Goal: Information Seeking & Learning: Learn about a topic

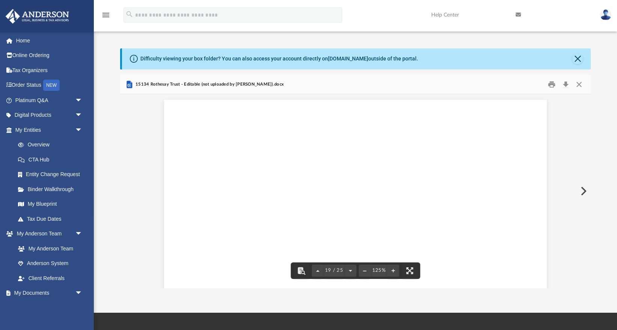
scroll to position [9138, 0]
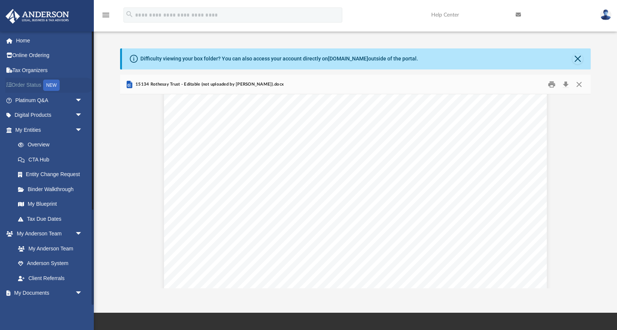
click at [65, 87] on link "Order Status NEW" at bounding box center [49, 85] width 89 height 15
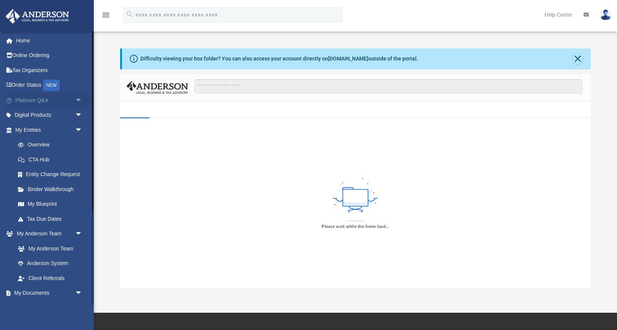
click at [54, 100] on link "Platinum Q&A arrow_drop_down" at bounding box center [49, 100] width 89 height 15
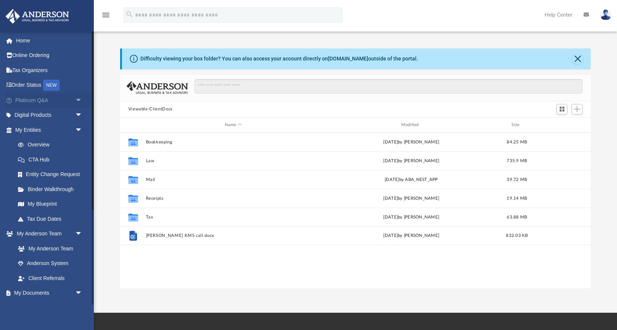
scroll to position [170, 471]
click at [79, 99] on span "arrow_drop_down" at bounding box center [82, 100] width 15 height 15
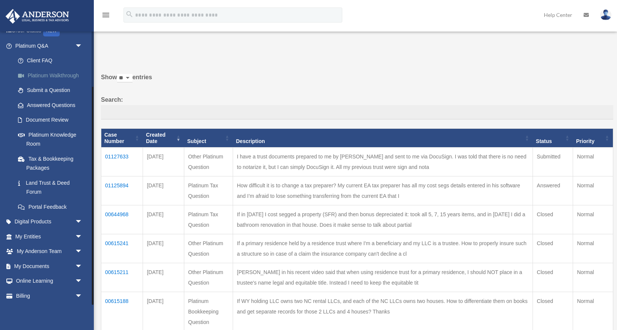
scroll to position [69, 0]
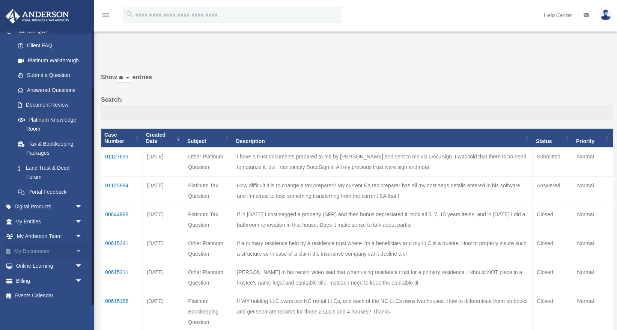
click at [77, 248] on span "arrow_drop_down" at bounding box center [82, 251] width 15 height 15
click at [25, 266] on span at bounding box center [24, 265] width 5 height 5
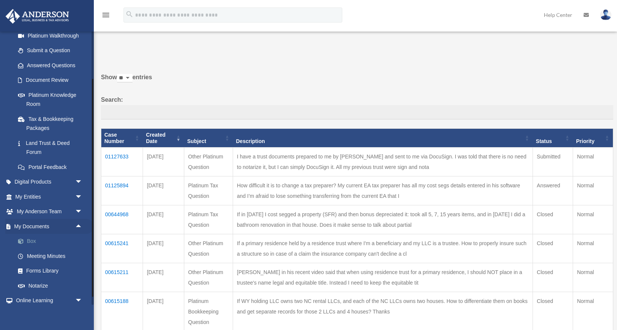
scroll to position [129, 0]
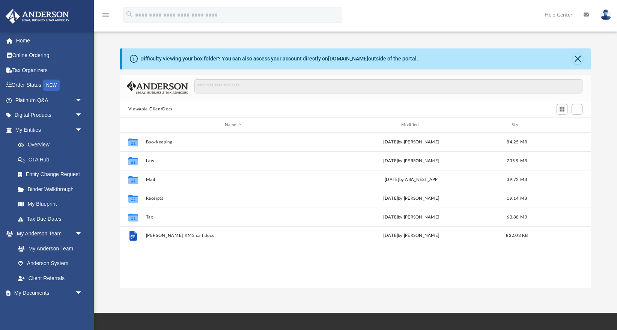
scroll to position [170, 471]
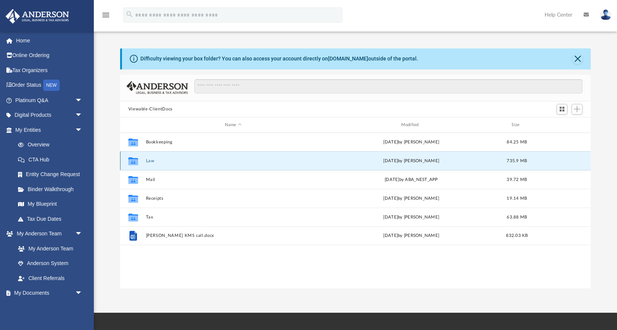
click at [147, 161] on button "Law" at bounding box center [233, 160] width 175 height 5
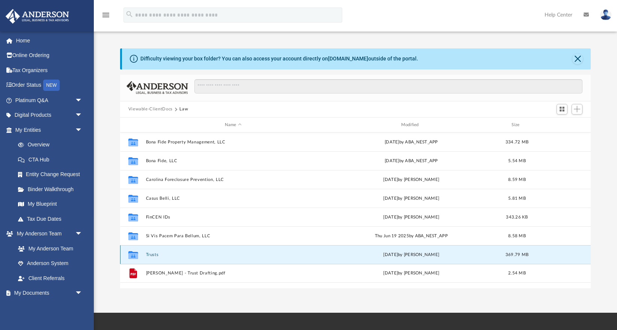
click at [154, 255] on button "Trusts" at bounding box center [233, 254] width 175 height 5
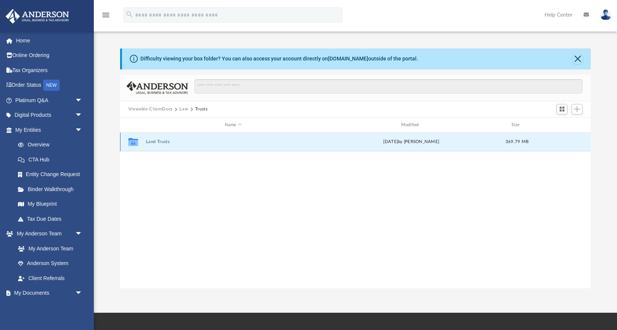
click at [158, 141] on button "Land Trusts" at bounding box center [233, 142] width 175 height 5
